Goal: Information Seeking & Learning: Compare options

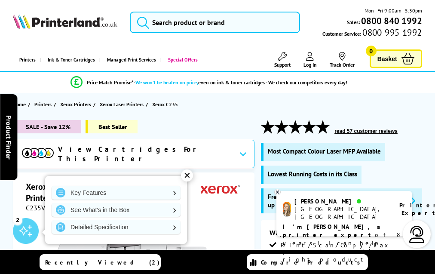
scroll to position [2385, 0]
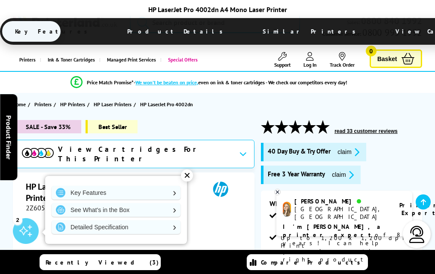
scroll to position [1500, 0]
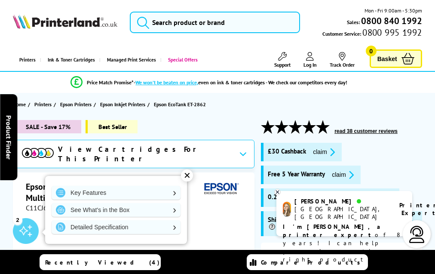
scroll to position [1535, 0]
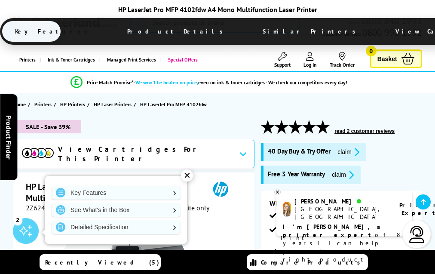
scroll to position [1727, 0]
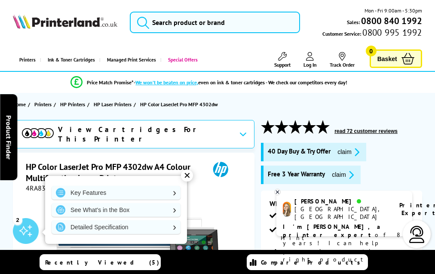
scroll to position [2130, 0]
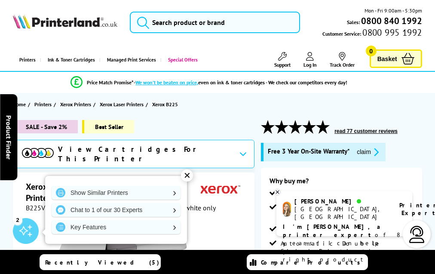
scroll to position [2003, 0]
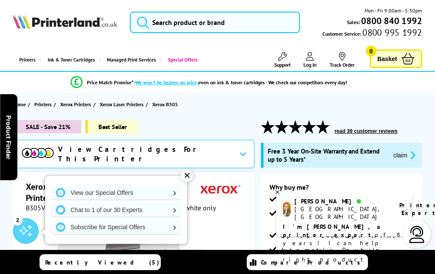
scroll to position [2332, 0]
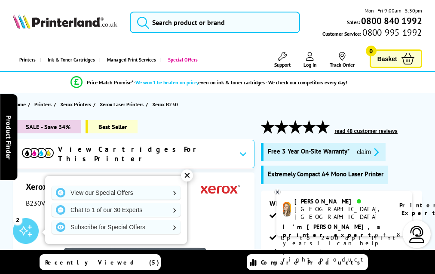
scroll to position [1934, 0]
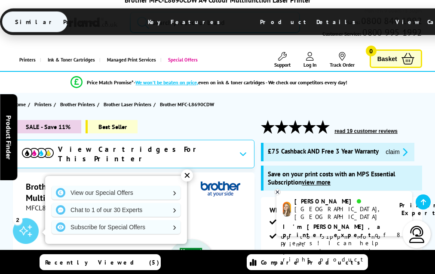
scroll to position [2694, 0]
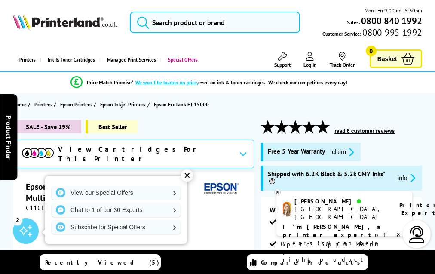
scroll to position [1713, 0]
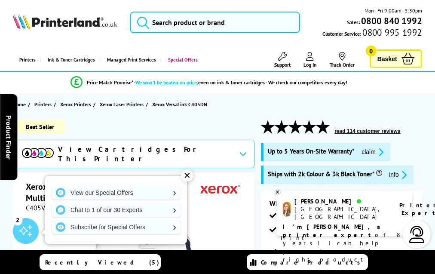
scroll to position [1954, 0]
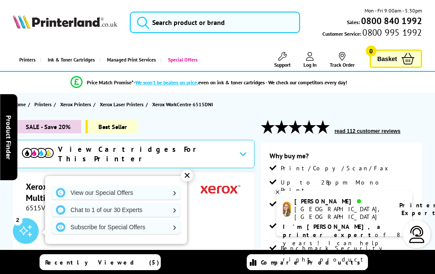
scroll to position [1652, 0]
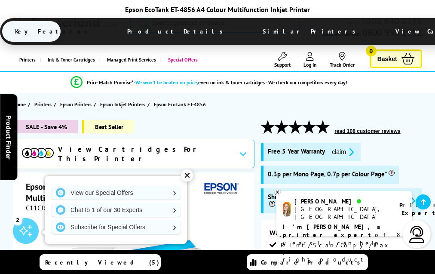
scroll to position [1696, 0]
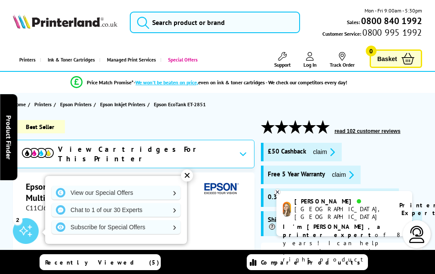
scroll to position [1636, 0]
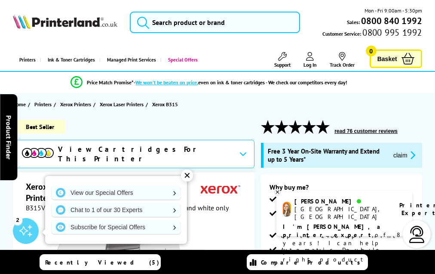
scroll to position [2378, 0]
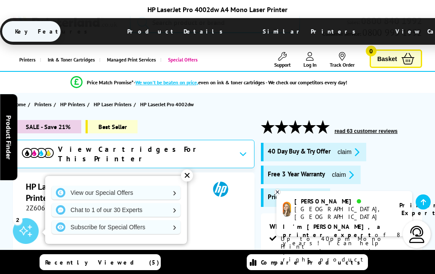
scroll to position [1523, 0]
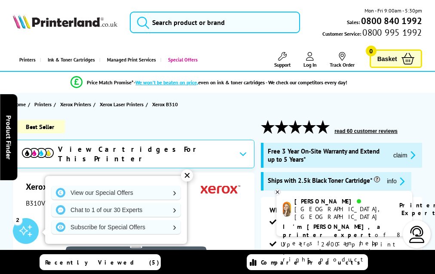
scroll to position [2189, 0]
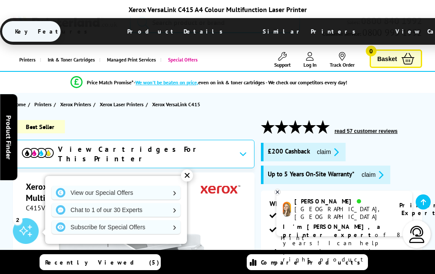
scroll to position [2780, 0]
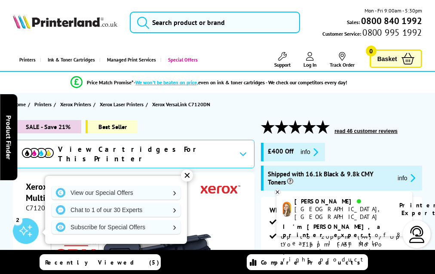
scroll to position [2770, 0]
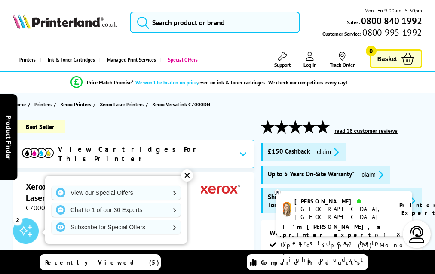
scroll to position [2489, 0]
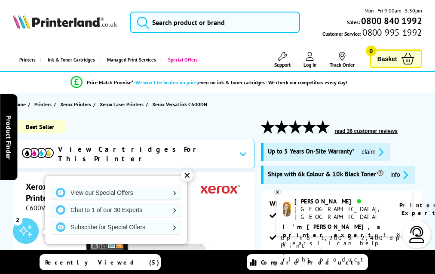
scroll to position [1874, 0]
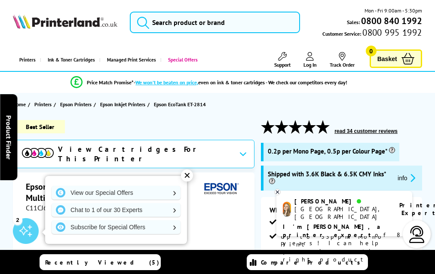
scroll to position [1464, 0]
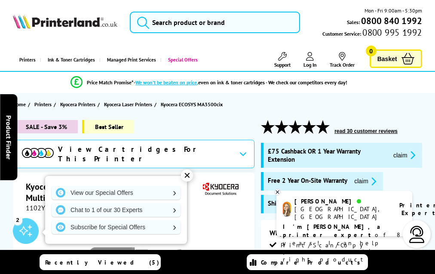
scroll to position [1978, 0]
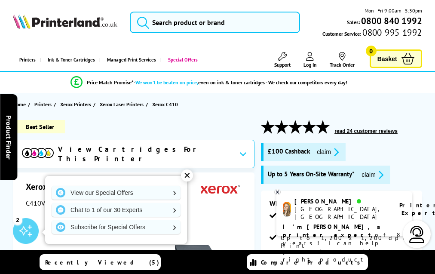
scroll to position [2539, 0]
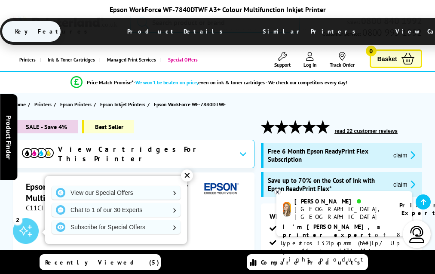
scroll to position [1971, 0]
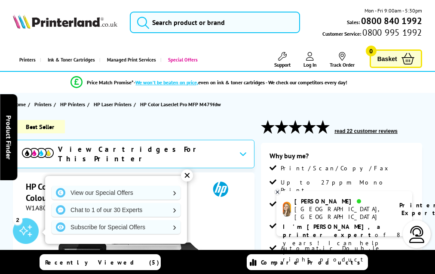
scroll to position [1544, 0]
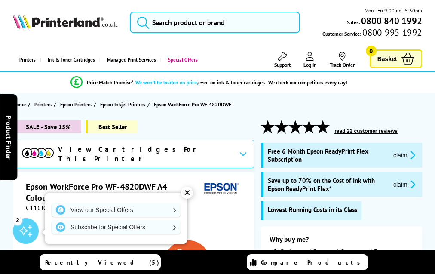
scroll to position [1801, 0]
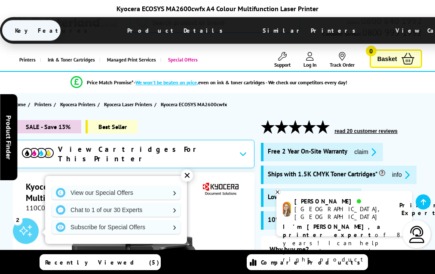
scroll to position [1887, 0]
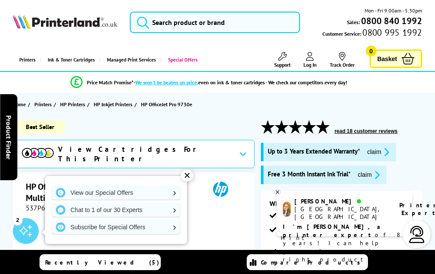
scroll to position [1765, 0]
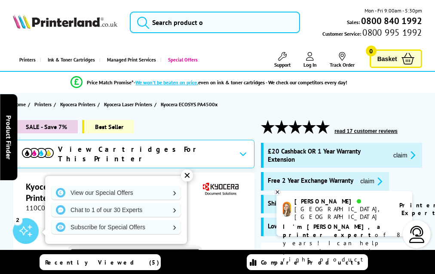
scroll to position [1610, 0]
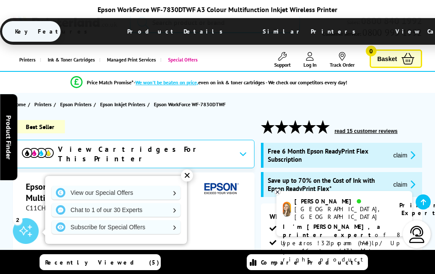
scroll to position [1954, 0]
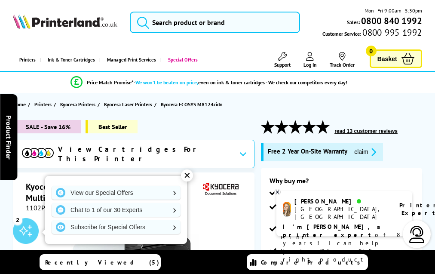
scroll to position [1994, 0]
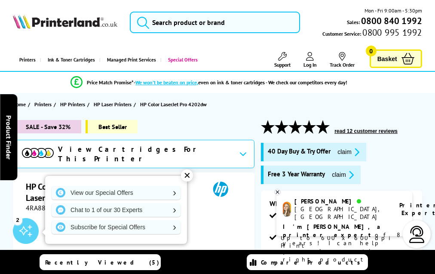
scroll to position [1873, 0]
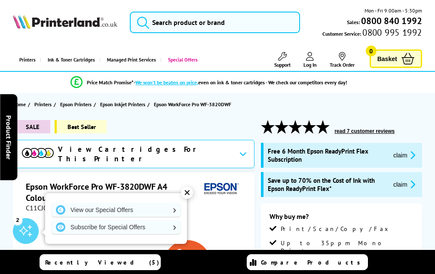
scroll to position [1703, 0]
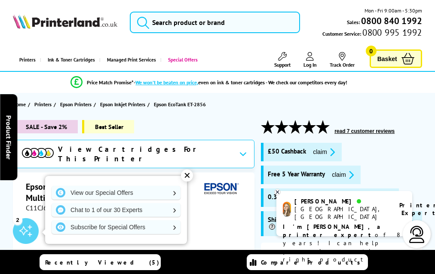
scroll to position [1653, 0]
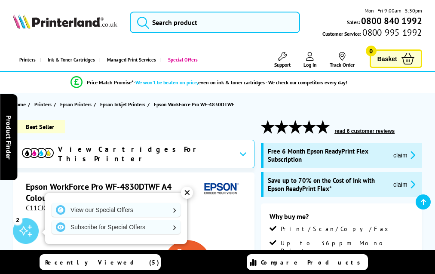
scroll to position [1787, 0]
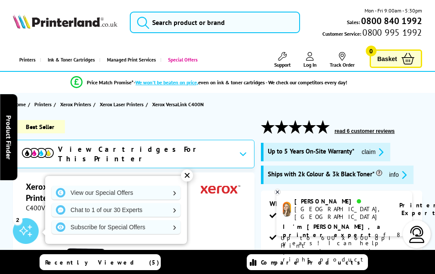
scroll to position [1275, 0]
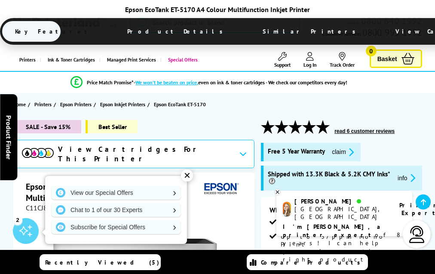
scroll to position [1670, 0]
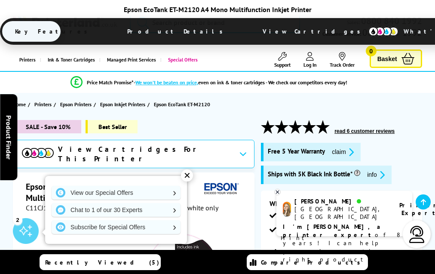
scroll to position [1132, 0]
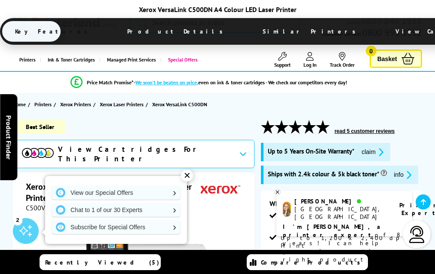
scroll to position [1943, 0]
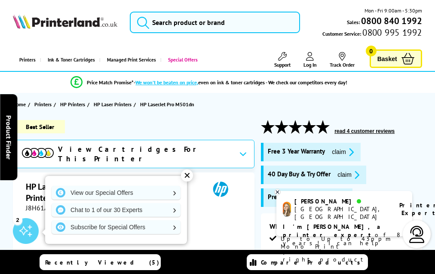
scroll to position [1388, 0]
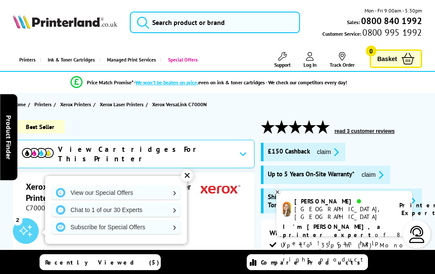
scroll to position [1827, 0]
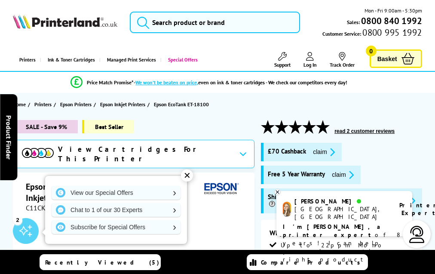
scroll to position [1404, 0]
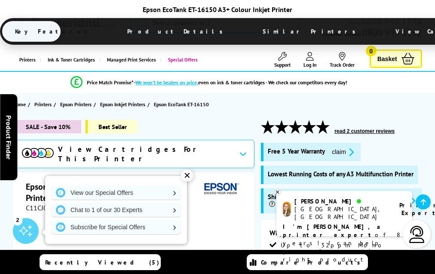
scroll to position [1554, 0]
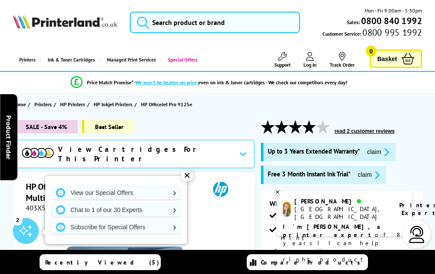
scroll to position [1959, 0]
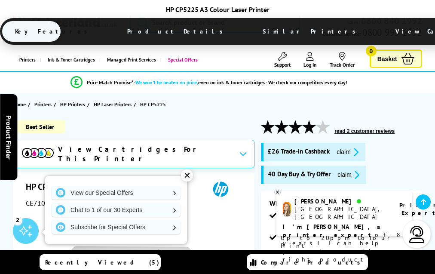
scroll to position [1538, 0]
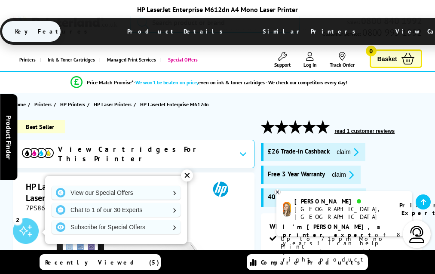
scroll to position [1827, 0]
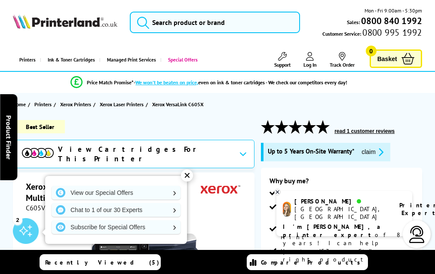
scroll to position [3008, 0]
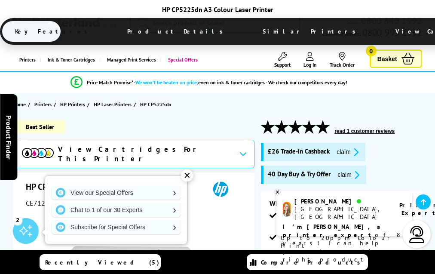
scroll to position [1590, 0]
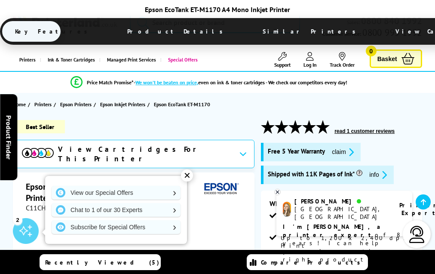
scroll to position [1396, 0]
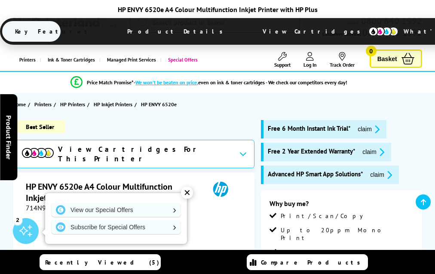
scroll to position [1683, 0]
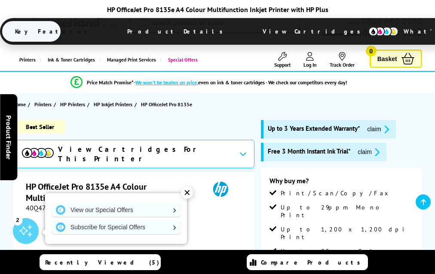
scroll to position [1941, 0]
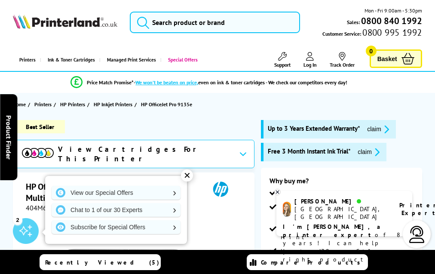
scroll to position [1879, 0]
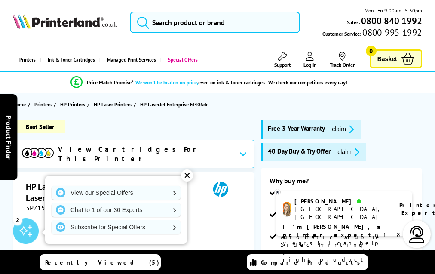
scroll to position [1590, 0]
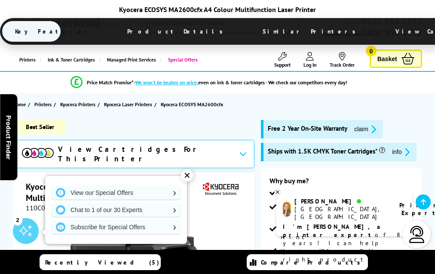
scroll to position [1918, 0]
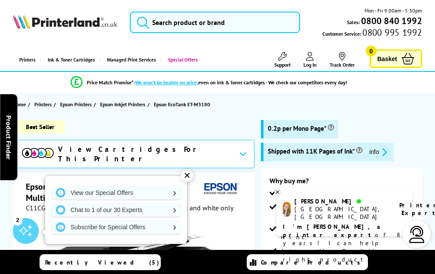
scroll to position [1556, 0]
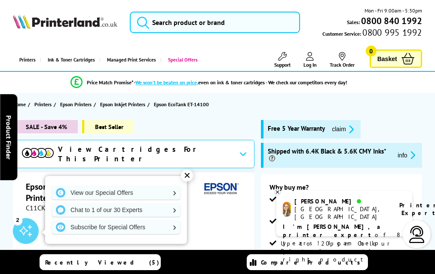
scroll to position [1444, 0]
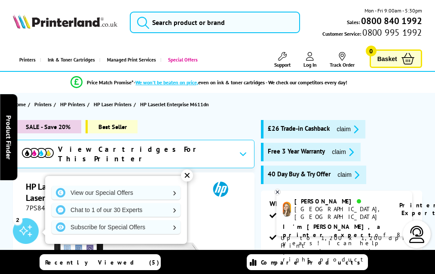
scroll to position [1829, 0]
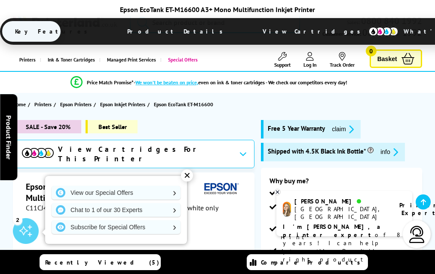
scroll to position [1450, 0]
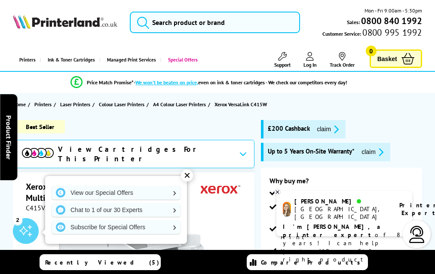
scroll to position [2302, 0]
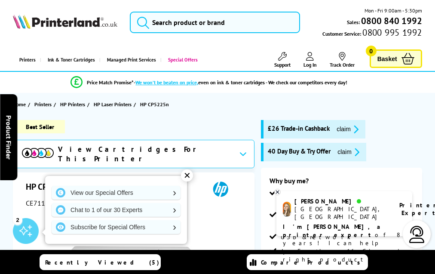
scroll to position [1464, 0]
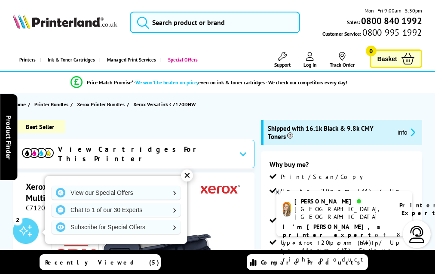
scroll to position [2391, 0]
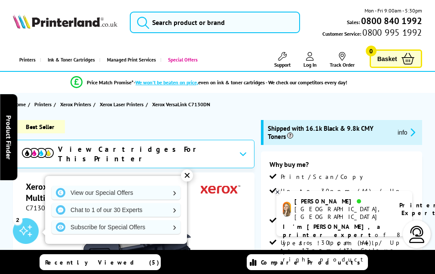
scroll to position [2652, 0]
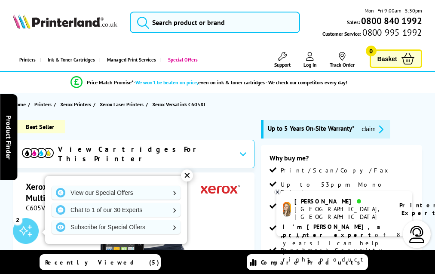
scroll to position [2985, 0]
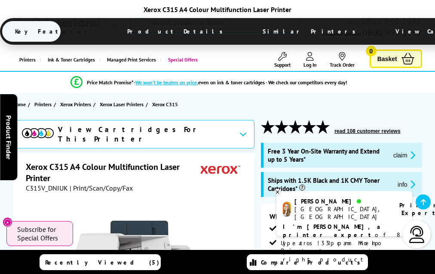
scroll to position [2252, 0]
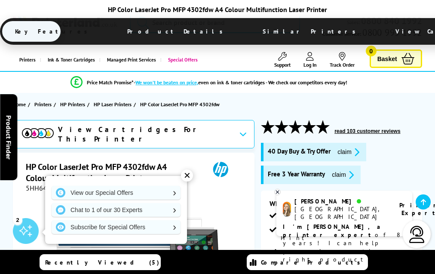
scroll to position [2183, 0]
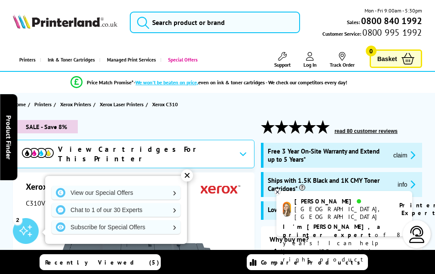
scroll to position [2512, 0]
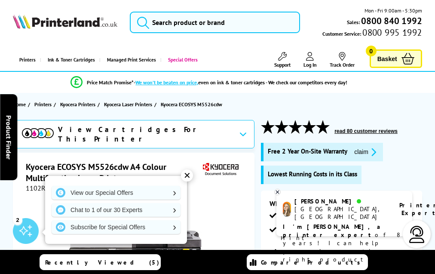
scroll to position [1650, 0]
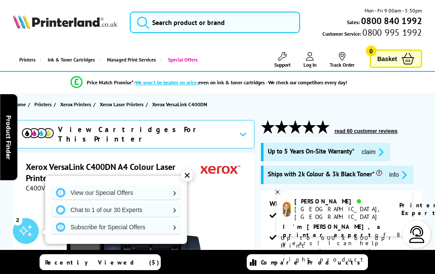
scroll to position [1960, 0]
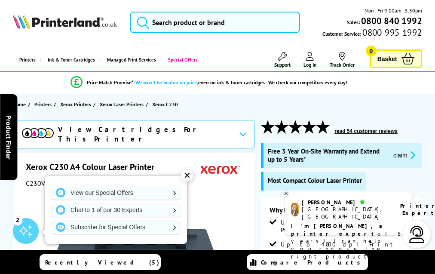
scroll to position [2237, 0]
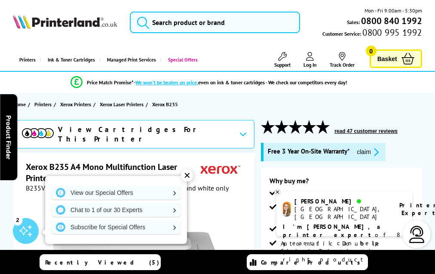
scroll to position [2026, 0]
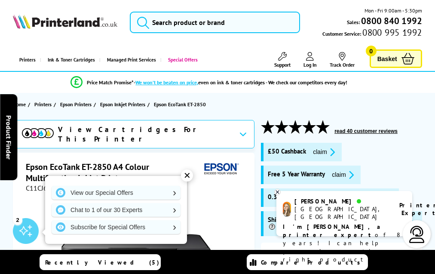
scroll to position [1636, 0]
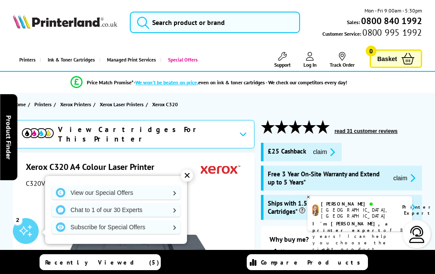
scroll to position [2481, 0]
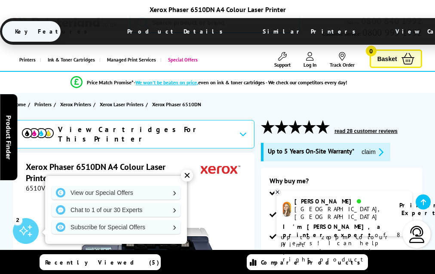
scroll to position [1891, 0]
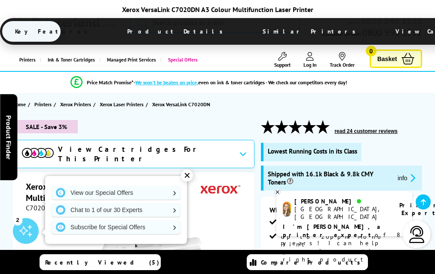
scroll to position [2710, 0]
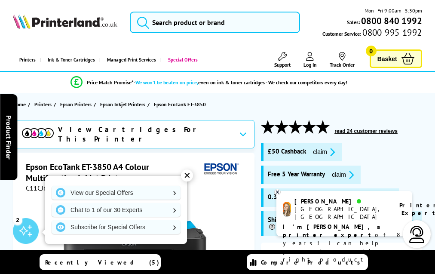
scroll to position [1678, 0]
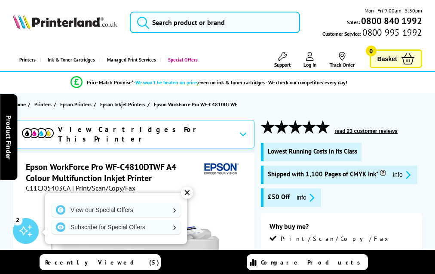
scroll to position [1806, 0]
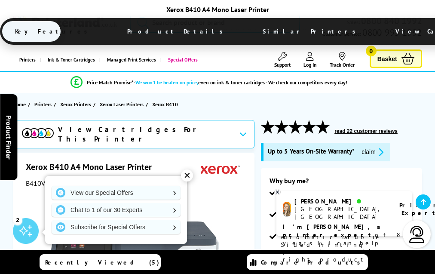
scroll to position [2290, 0]
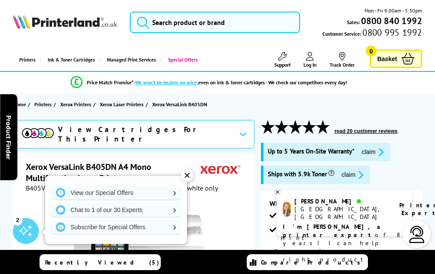
scroll to position [2009, 0]
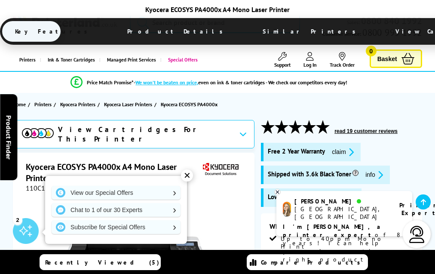
scroll to position [1512, 0]
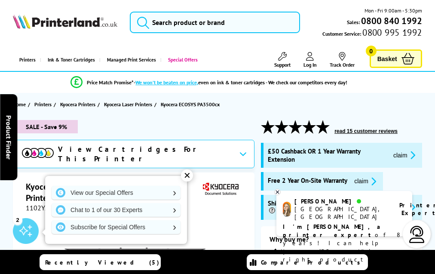
scroll to position [1785, 0]
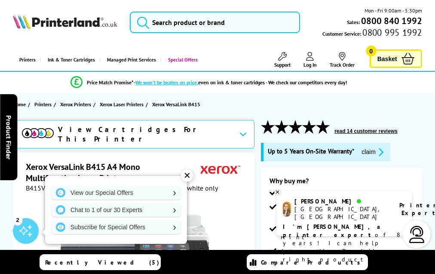
scroll to position [2486, 0]
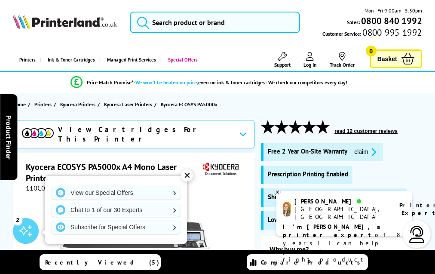
scroll to position [1555, 0]
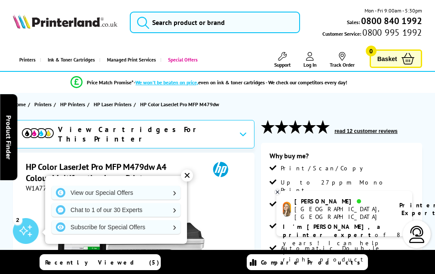
scroll to position [1739, 0]
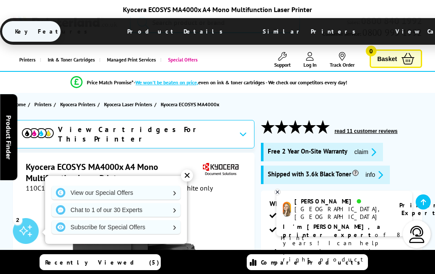
scroll to position [1626, 0]
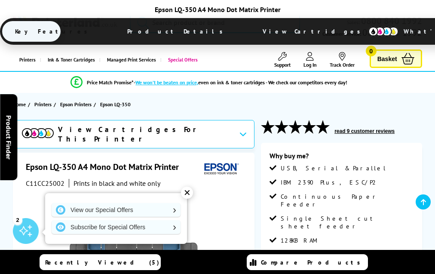
scroll to position [1085, 0]
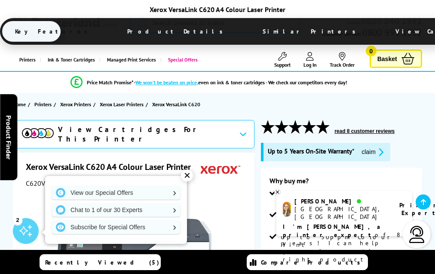
scroll to position [2472, 0]
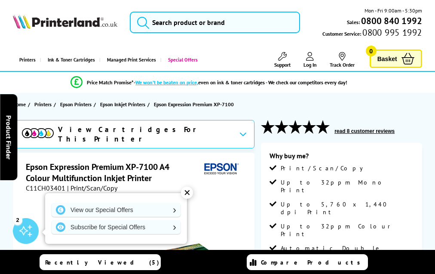
scroll to position [1537, 0]
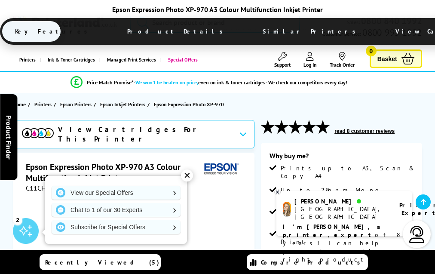
scroll to position [1535, 0]
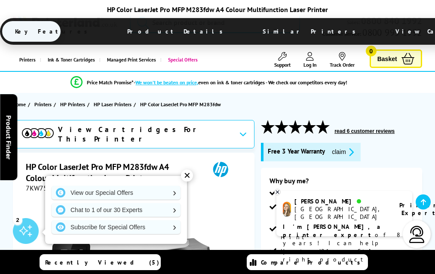
scroll to position [1818, 0]
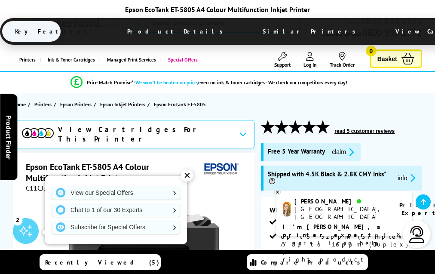
scroll to position [1730, 0]
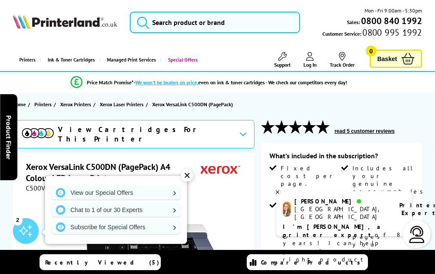
scroll to position [1329, 0]
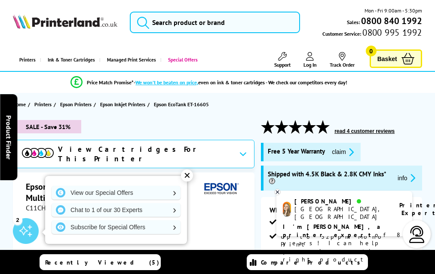
scroll to position [1798, 0]
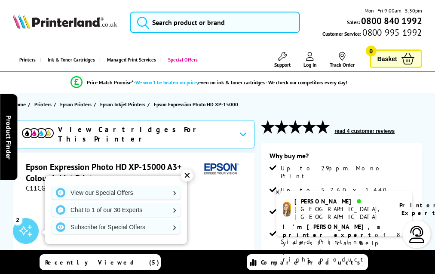
scroll to position [1227, 0]
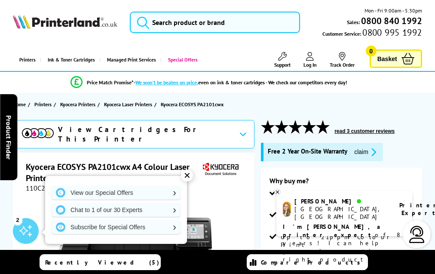
scroll to position [1704, 0]
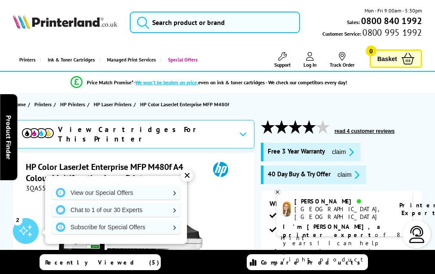
scroll to position [2080, 0]
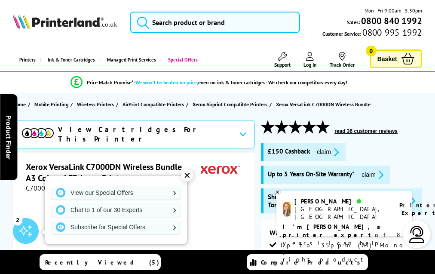
scroll to position [2034, 0]
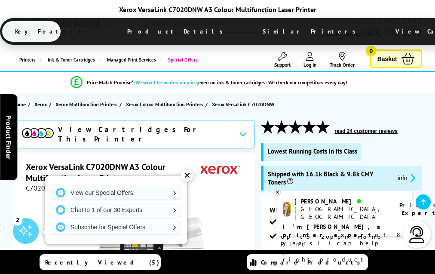
scroll to position [2248, 0]
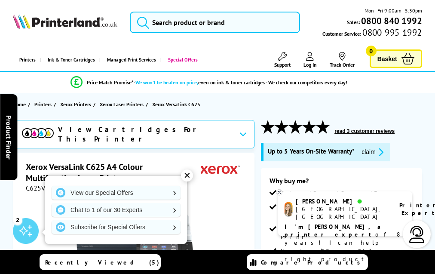
scroll to position [2658, 0]
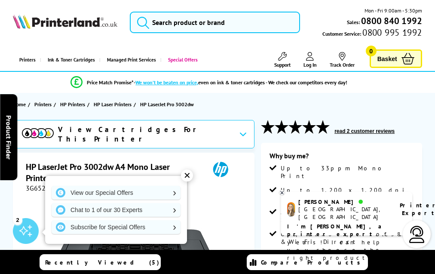
scroll to position [1354, 0]
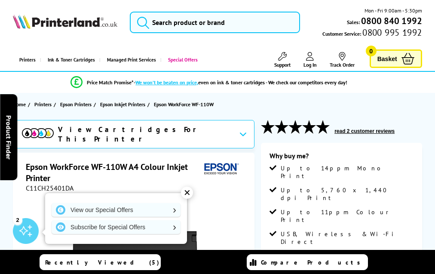
scroll to position [1260, 0]
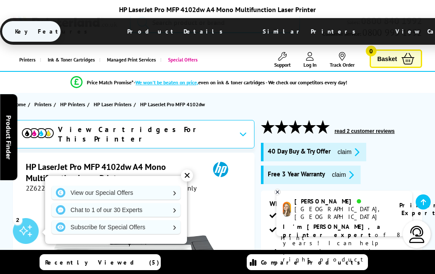
scroll to position [1605, 0]
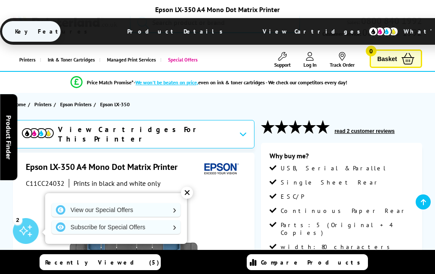
scroll to position [1069, 0]
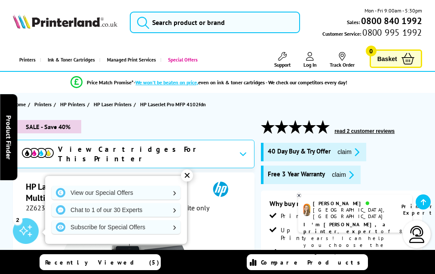
scroll to position [1727, 0]
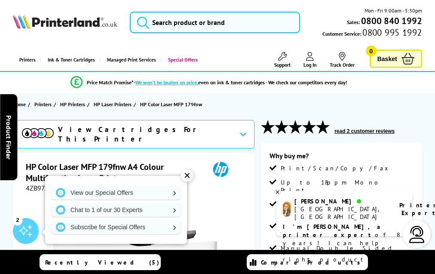
scroll to position [1517, 0]
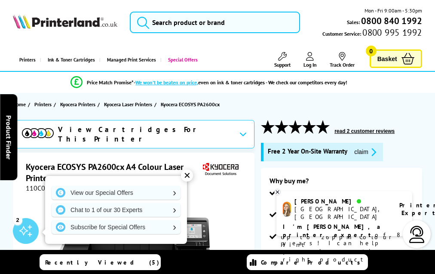
scroll to position [1591, 0]
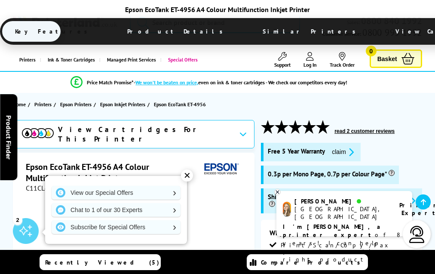
scroll to position [1738, 0]
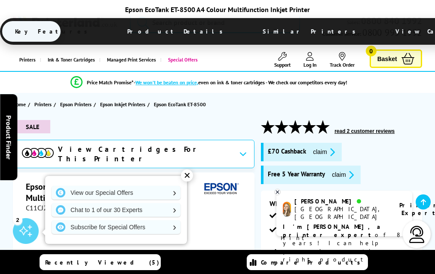
scroll to position [1585, 0]
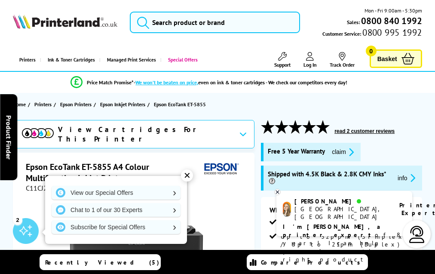
scroll to position [1691, 0]
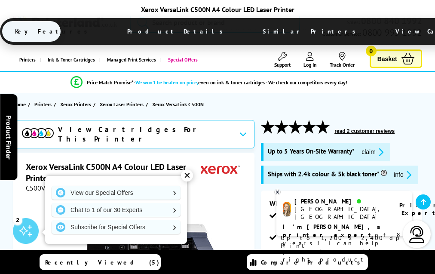
scroll to position [1323, 0]
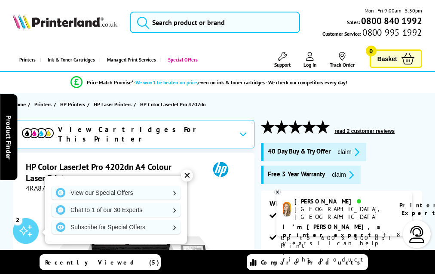
scroll to position [1856, 0]
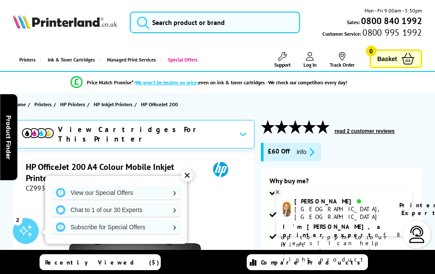
scroll to position [1486, 0]
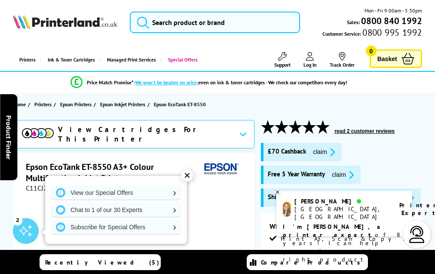
scroll to position [1604, 0]
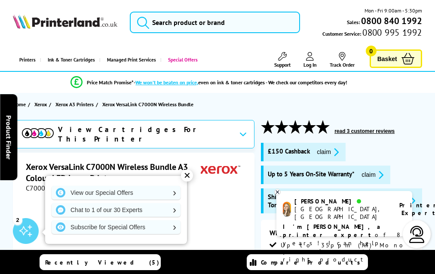
scroll to position [1255, 0]
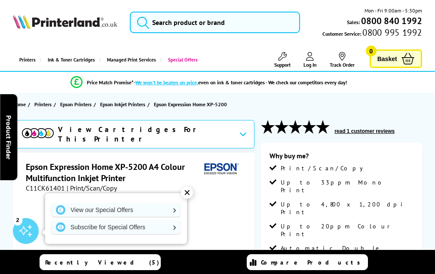
scroll to position [1567, 0]
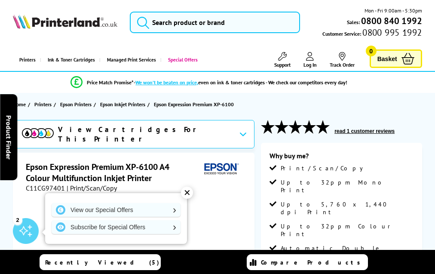
scroll to position [1575, 0]
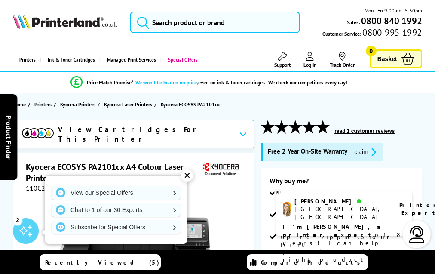
scroll to position [1672, 0]
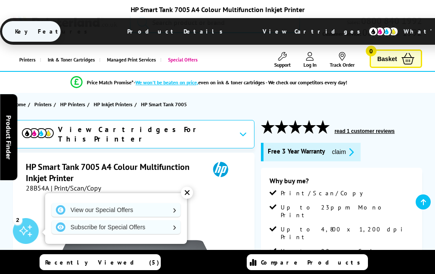
scroll to position [1432, 0]
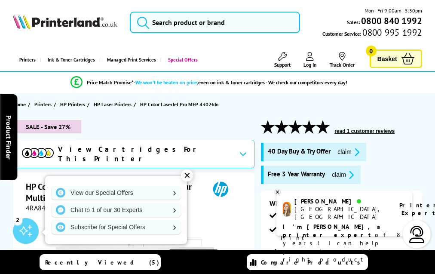
scroll to position [2200, 0]
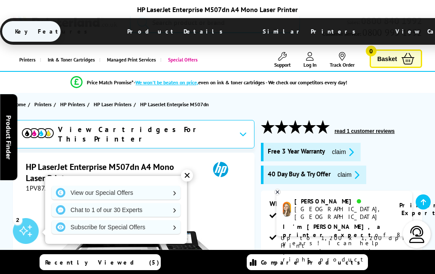
scroll to position [1709, 0]
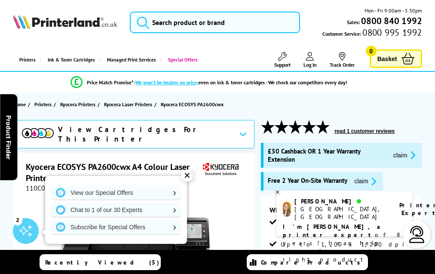
scroll to position [1662, 0]
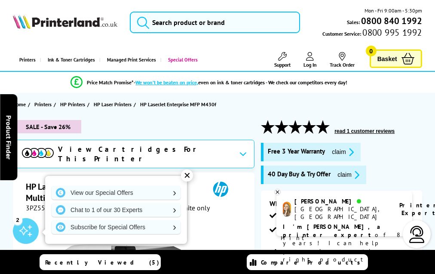
scroll to position [1852, 0]
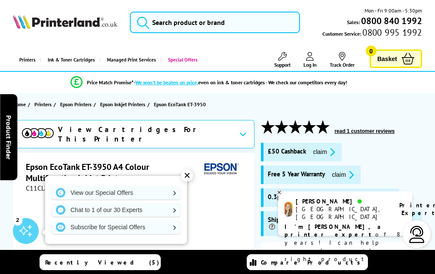
scroll to position [1733, 0]
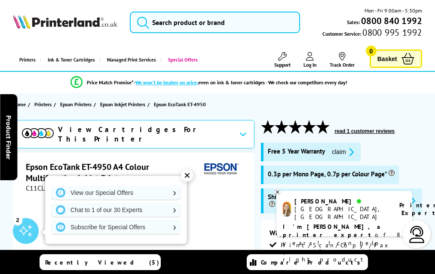
scroll to position [1738, 0]
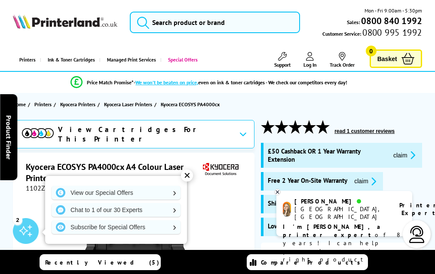
scroll to position [1791, 0]
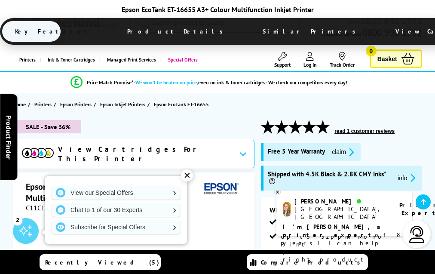
scroll to position [1798, 0]
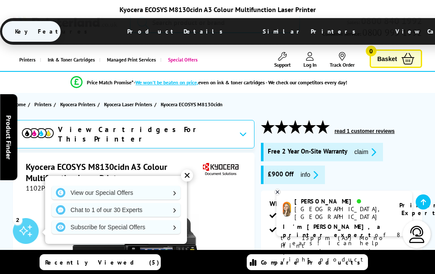
scroll to position [1949, 0]
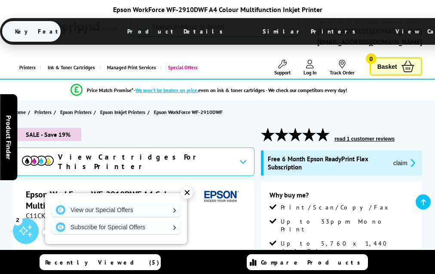
scroll to position [1675, 0]
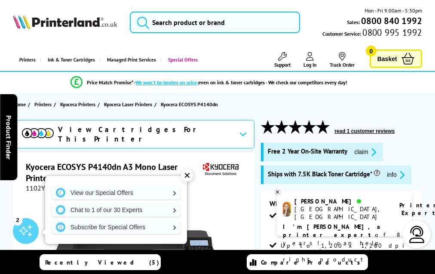
scroll to position [1407, 0]
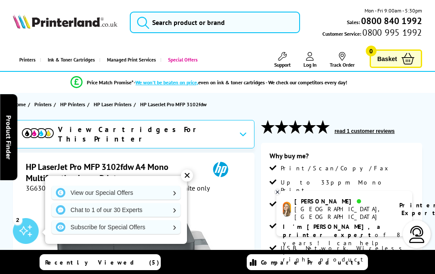
scroll to position [1514, 0]
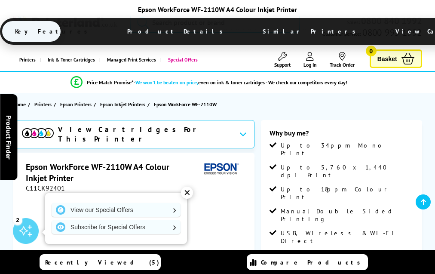
scroll to position [1278, 0]
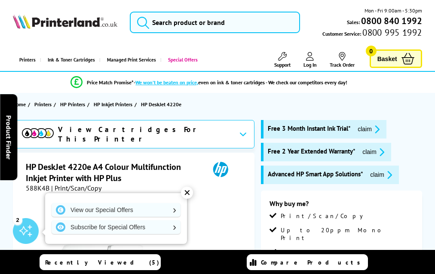
scroll to position [1592, 0]
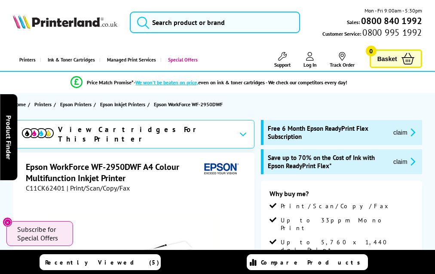
scroll to position [1611, 0]
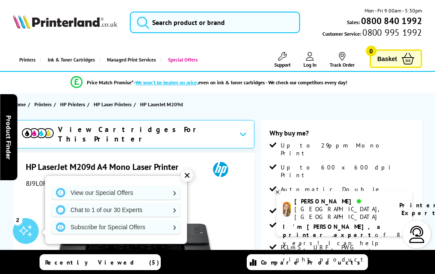
scroll to position [1315, 0]
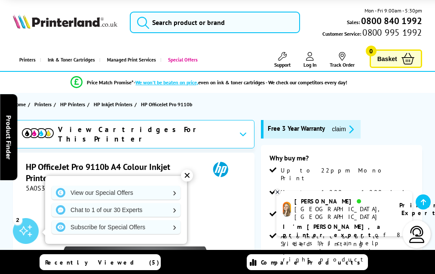
scroll to position [1489, 0]
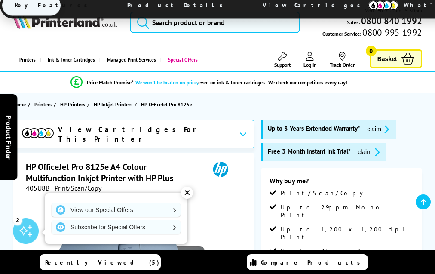
scroll to position [1868, 0]
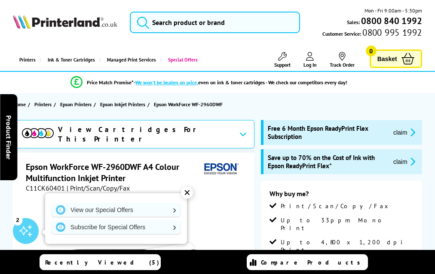
scroll to position [1611, 0]
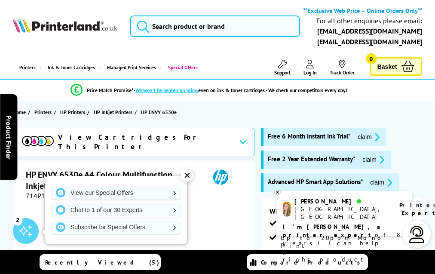
scroll to position [1416, 0]
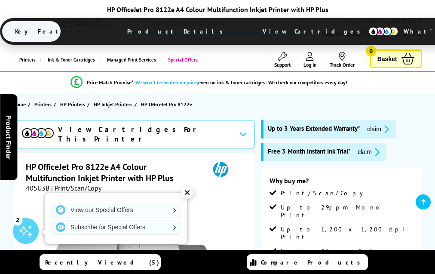
scroll to position [1835, 0]
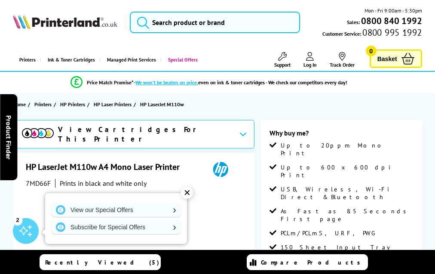
scroll to position [1262, 0]
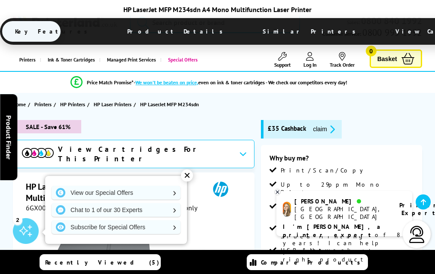
scroll to position [1548, 0]
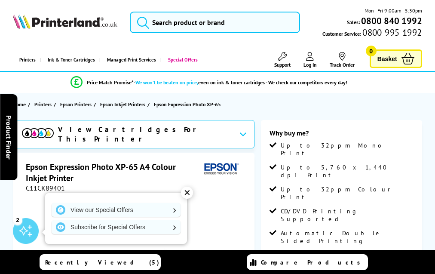
scroll to position [1390, 0]
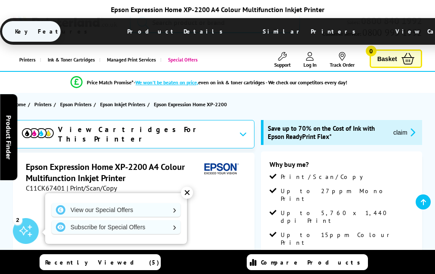
scroll to position [1437, 0]
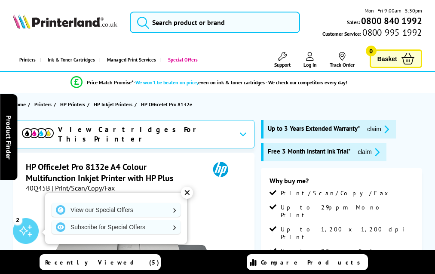
scroll to position [1911, 0]
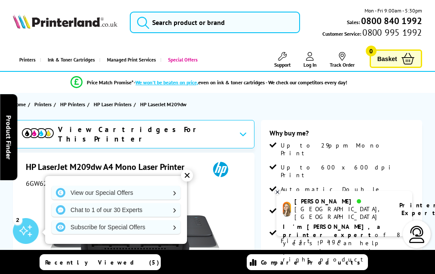
scroll to position [1307, 0]
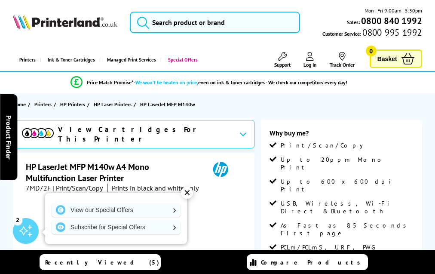
scroll to position [1368, 0]
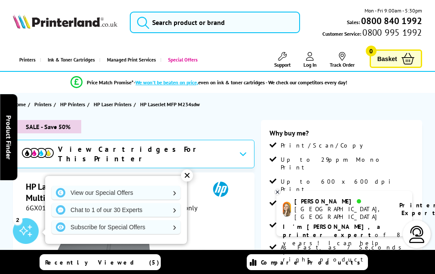
scroll to position [1548, 0]
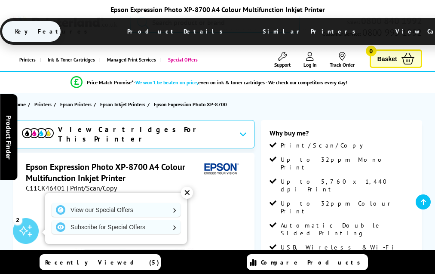
scroll to position [1533, 0]
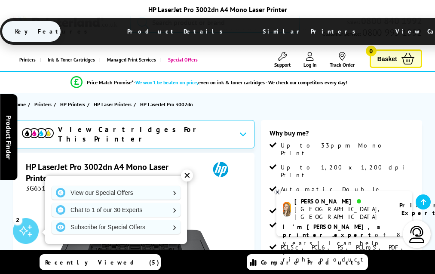
scroll to position [1354, 0]
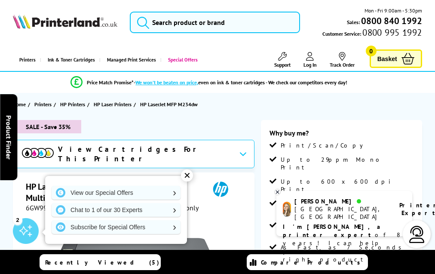
scroll to position [1530, 0]
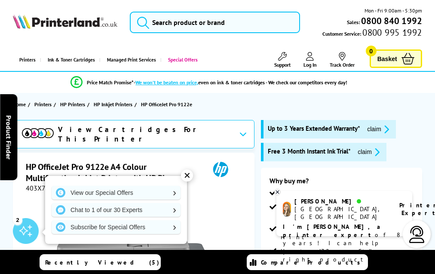
scroll to position [1919, 0]
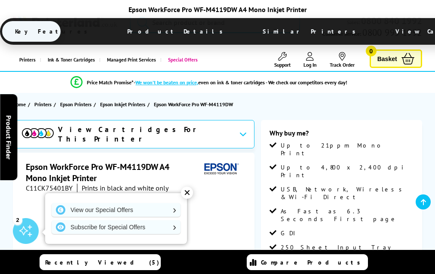
scroll to position [1092, 0]
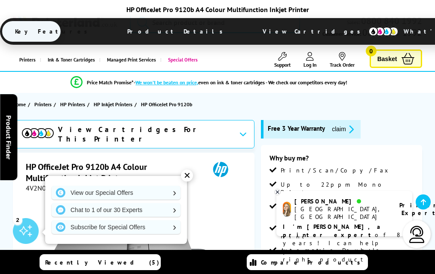
scroll to position [1691, 0]
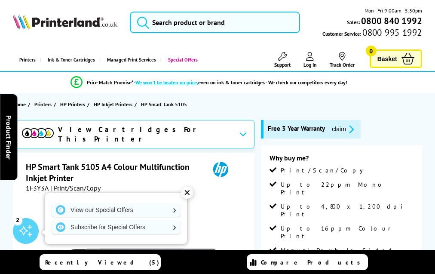
scroll to position [1397, 0]
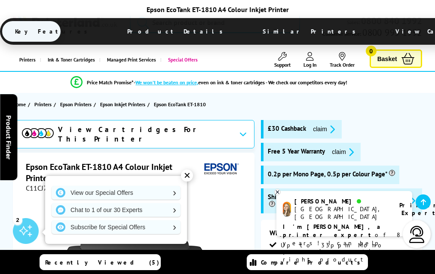
scroll to position [1394, 0]
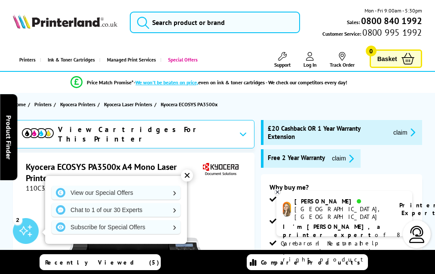
scroll to position [1456, 0]
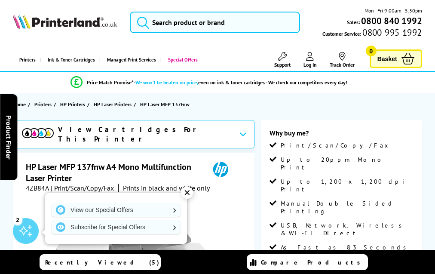
scroll to position [1545, 0]
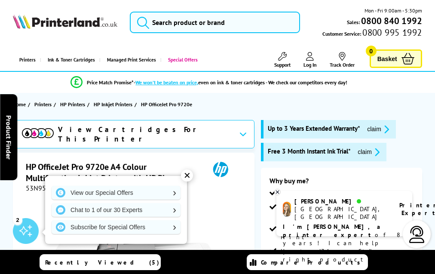
scroll to position [1678, 0]
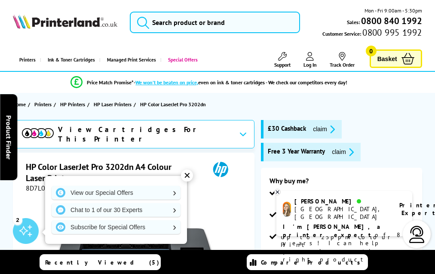
scroll to position [1690, 0]
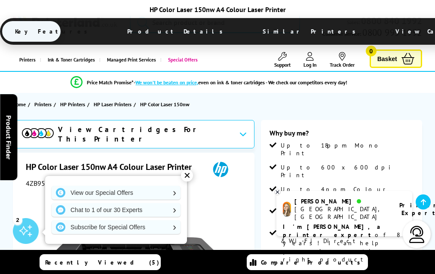
scroll to position [1370, 0]
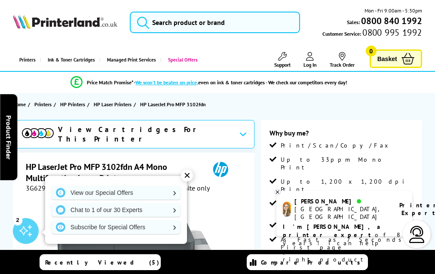
scroll to position [1538, 0]
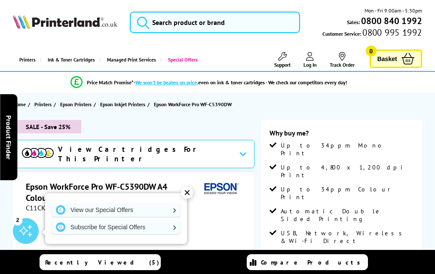
scroll to position [1530, 0]
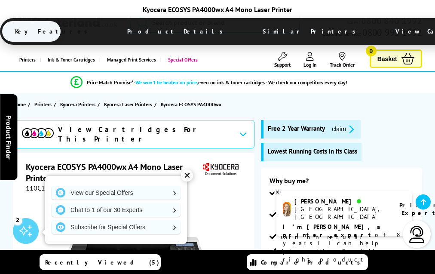
scroll to position [1436, 0]
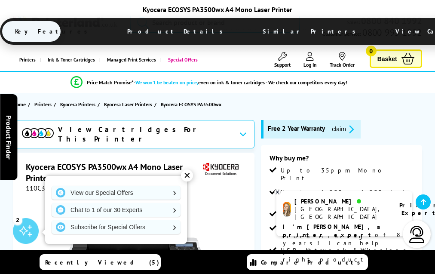
scroll to position [1447, 0]
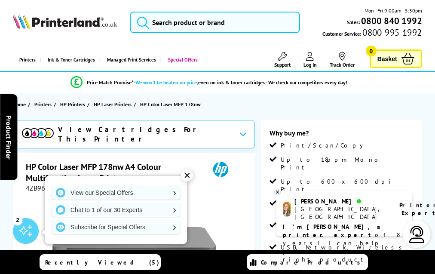
scroll to position [1462, 0]
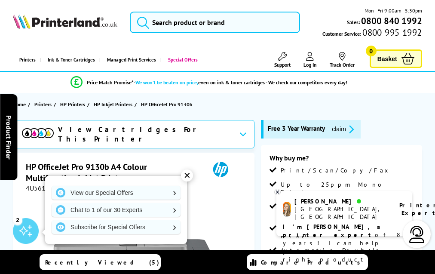
scroll to position [1649, 0]
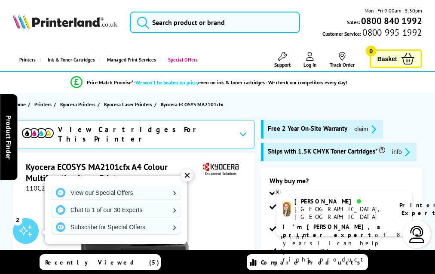
scroll to position [1840, 0]
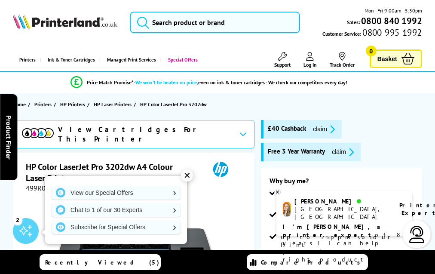
scroll to position [1690, 0]
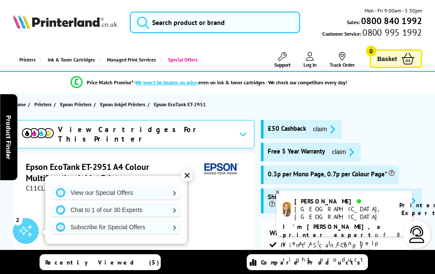
scroll to position [1709, 0]
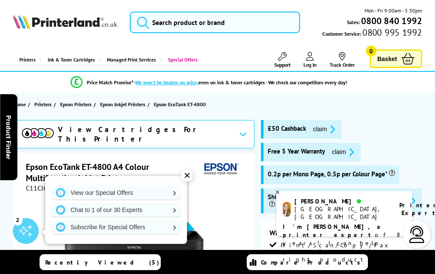
scroll to position [1549, 0]
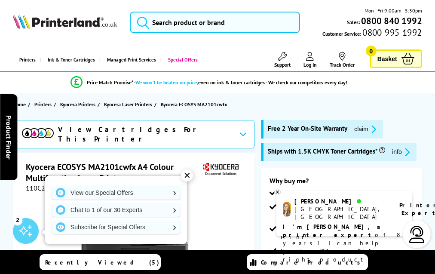
scroll to position [1840, 0]
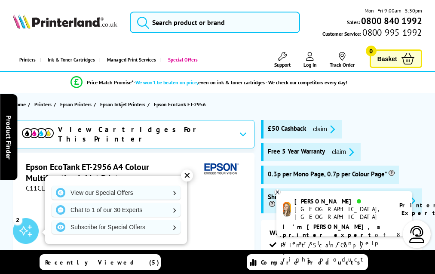
scroll to position [1709, 0]
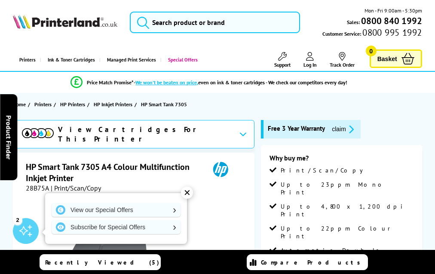
scroll to position [1528, 0]
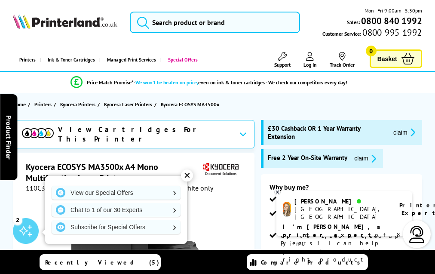
scroll to position [1608, 0]
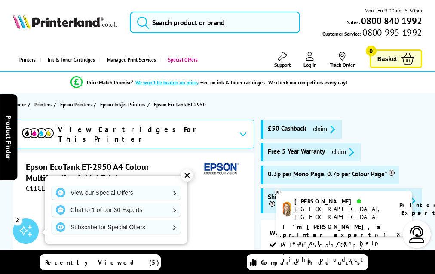
scroll to position [1709, 0]
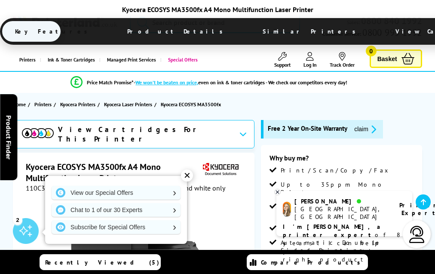
scroll to position [1653, 0]
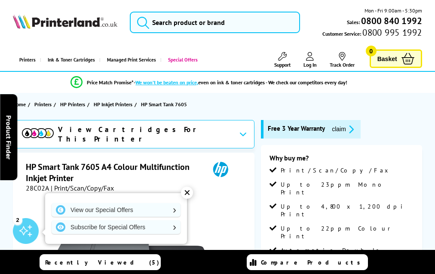
scroll to position [1565, 0]
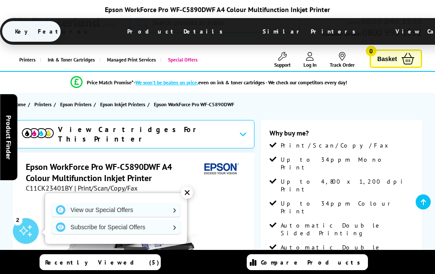
scroll to position [1745, 0]
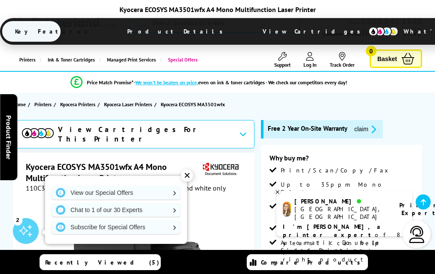
scroll to position [1653, 0]
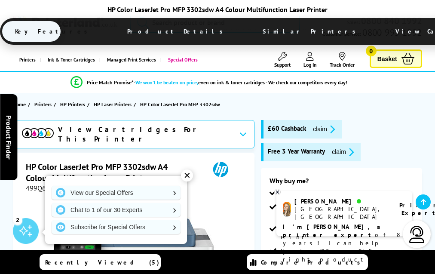
scroll to position [1848, 0]
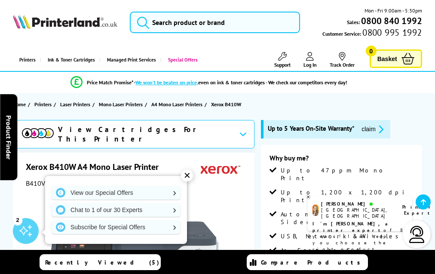
scroll to position [1959, 0]
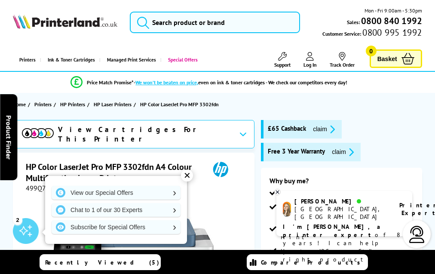
scroll to position [1903, 0]
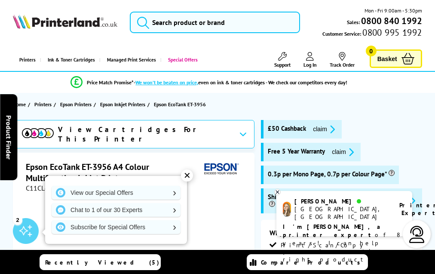
scroll to position [1710, 0]
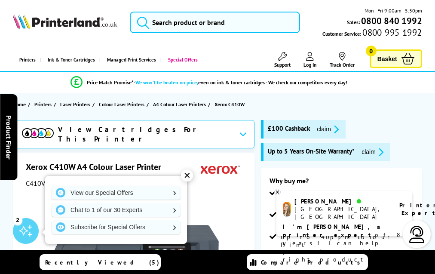
scroll to position [2104, 0]
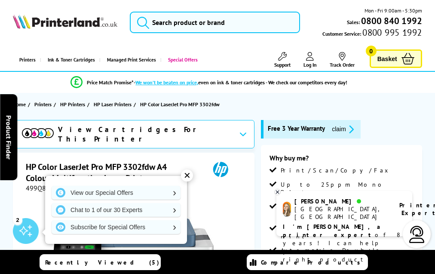
scroll to position [1884, 0]
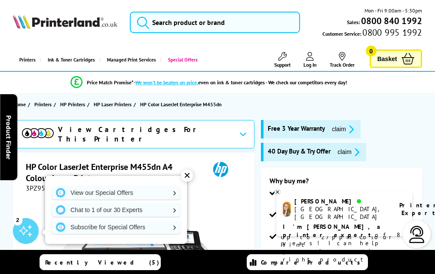
scroll to position [1809, 0]
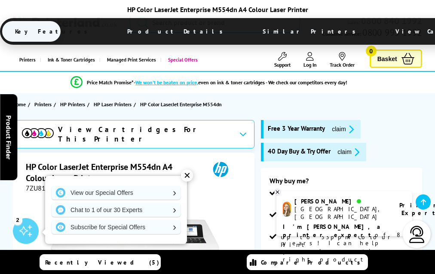
scroll to position [1786, 0]
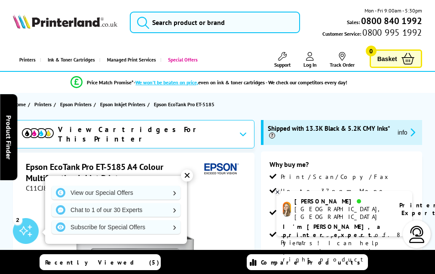
scroll to position [1422, 0]
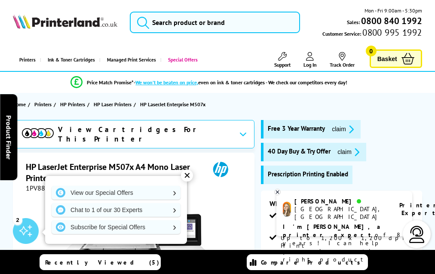
scroll to position [1692, 0]
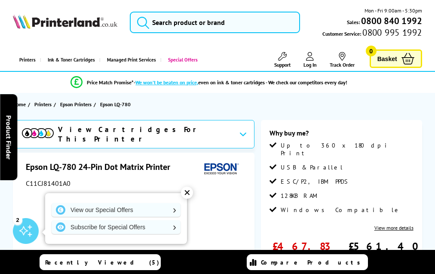
scroll to position [949, 0]
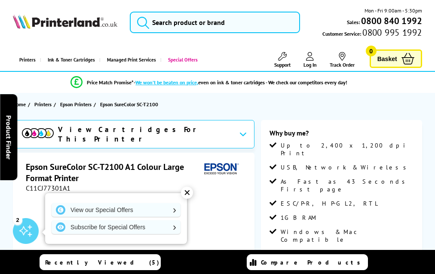
scroll to position [1043, 0]
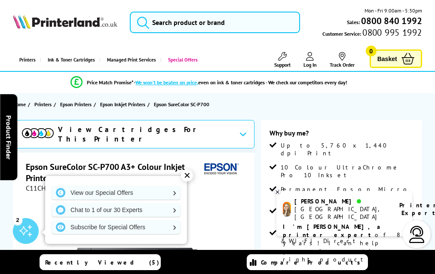
scroll to position [965, 0]
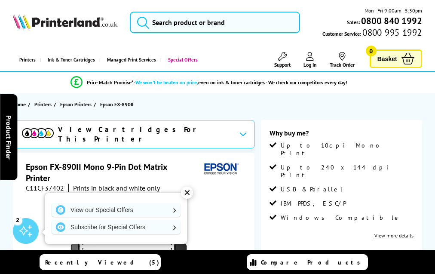
scroll to position [882, 0]
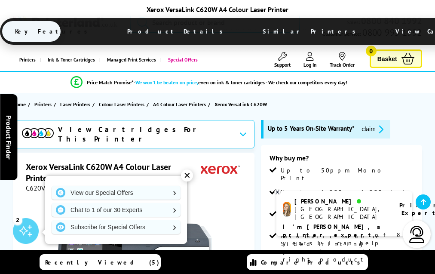
scroll to position [2021, 0]
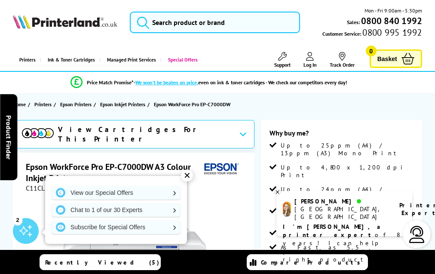
scroll to position [1463, 0]
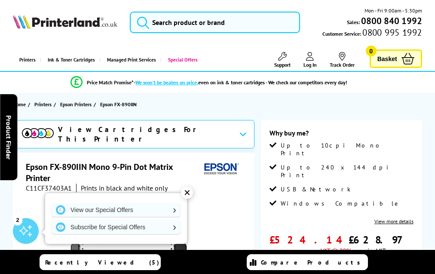
scroll to position [865, 0]
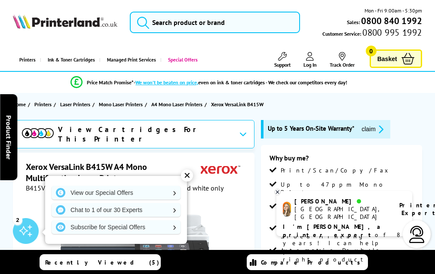
scroll to position [2185, 0]
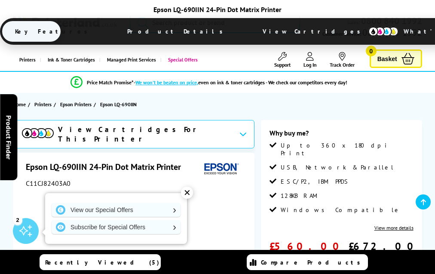
scroll to position [966, 0]
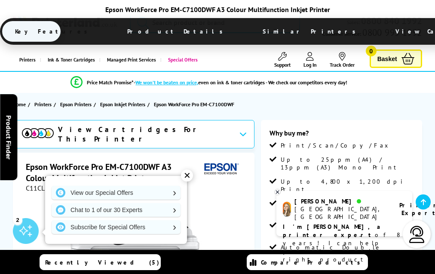
scroll to position [1627, 0]
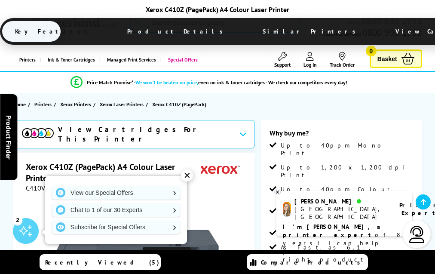
scroll to position [1481, 0]
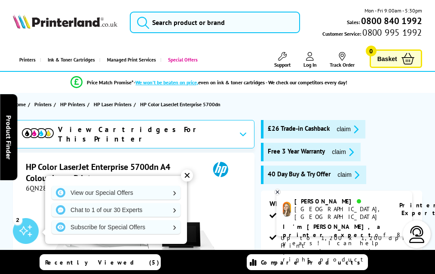
scroll to position [2032, 0]
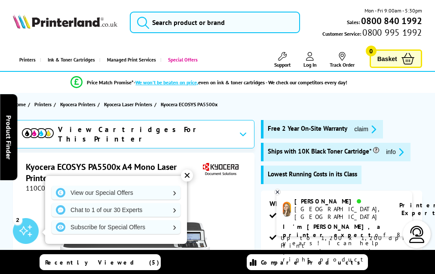
scroll to position [1522, 0]
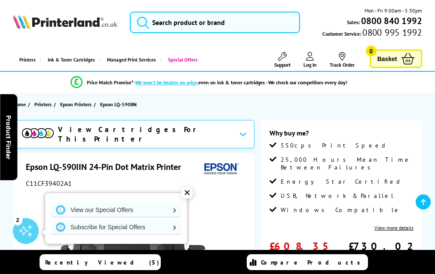
scroll to position [950, 0]
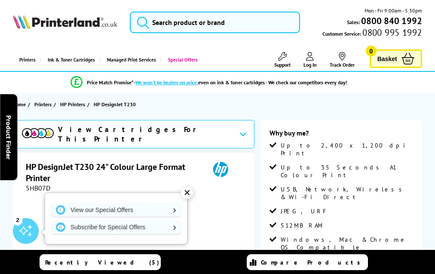
scroll to position [1093, 0]
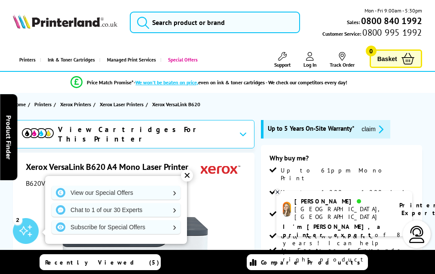
scroll to position [2149, 0]
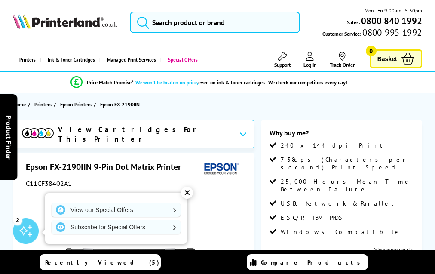
scroll to position [1023, 0]
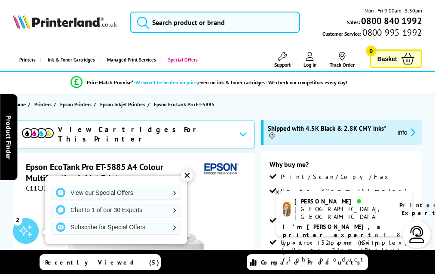
scroll to position [1589, 0]
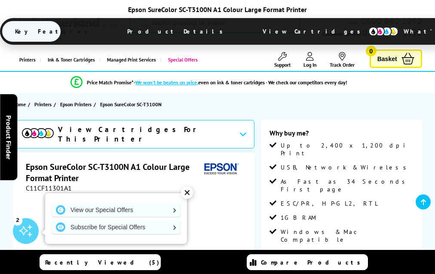
scroll to position [1172, 0]
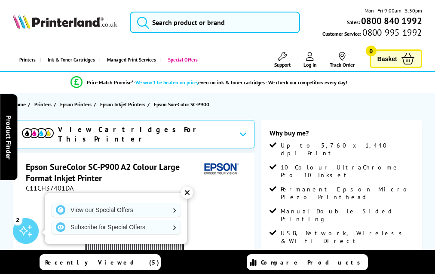
scroll to position [952, 0]
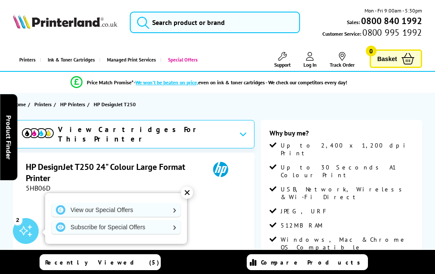
scroll to position [1093, 0]
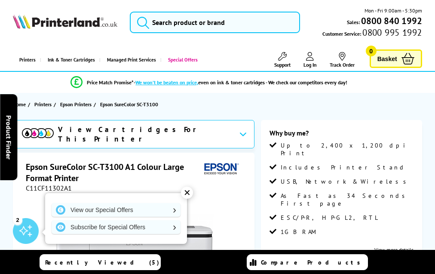
scroll to position [1061, 0]
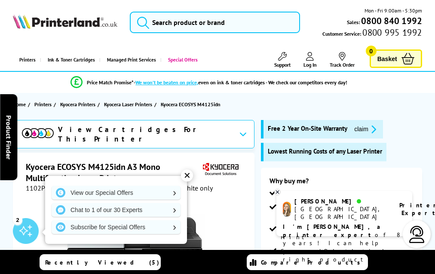
scroll to position [1541, 0]
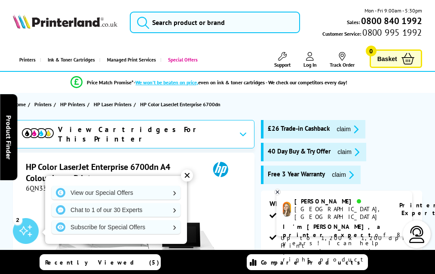
scroll to position [2138, 0]
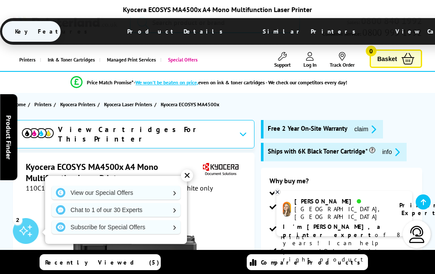
scroll to position [1769, 0]
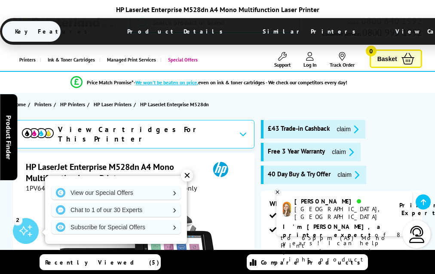
scroll to position [1659, 0]
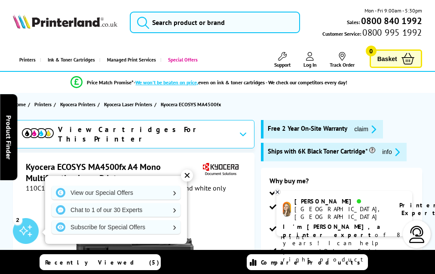
scroll to position [1807, 0]
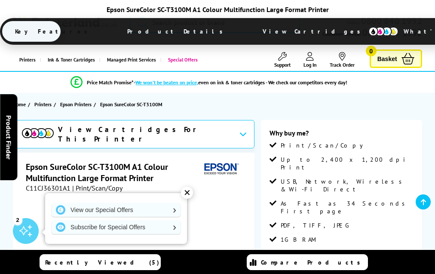
scroll to position [1314, 0]
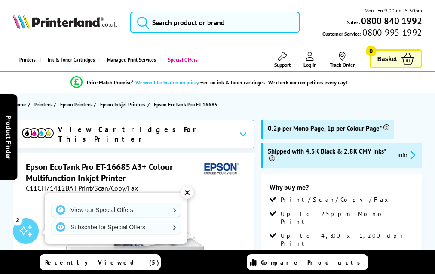
scroll to position [1773, 0]
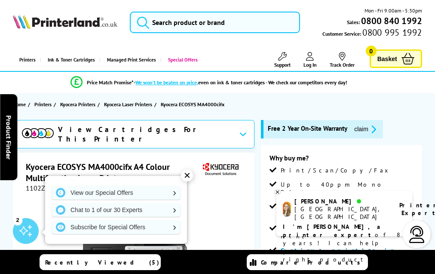
scroll to position [1847, 0]
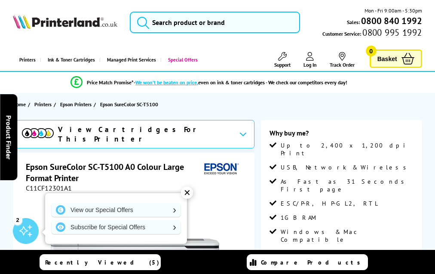
scroll to position [1236, 0]
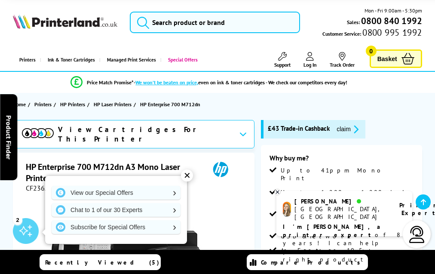
scroll to position [1436, 0]
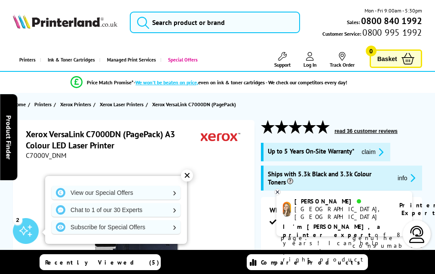
scroll to position [1231, 0]
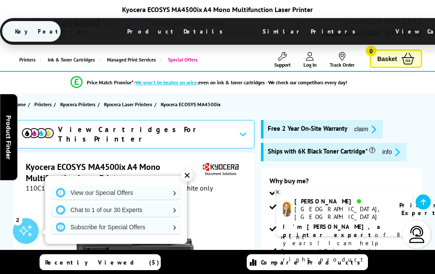
scroll to position [1769, 0]
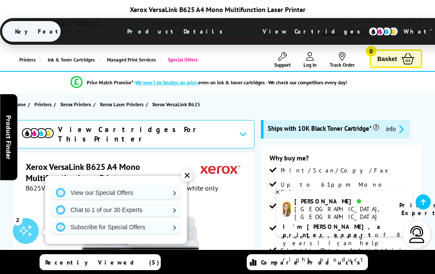
scroll to position [2344, 0]
